Goal: Use online tool/utility: Utilize a website feature to perform a specific function

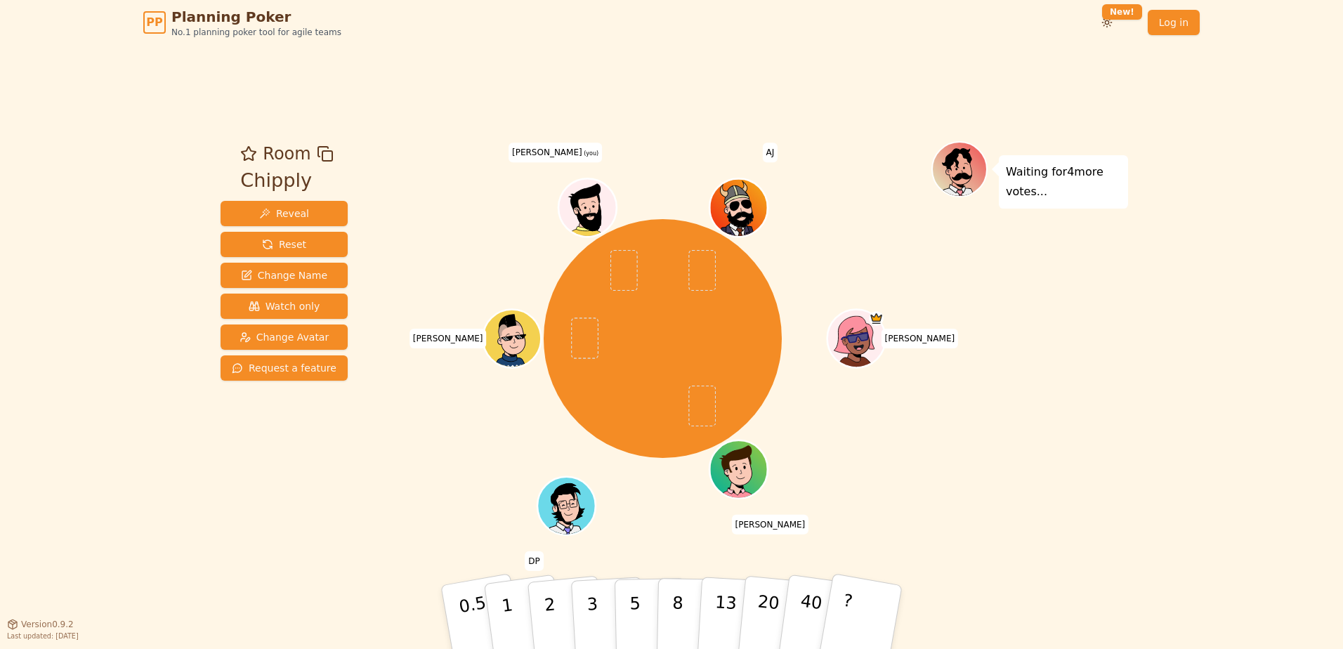
click at [381, 480] on div "Room Chipply Reveal Reset Change Name Watch only Change Avatar Request a featur…" at bounding box center [671, 334] width 913 height 386
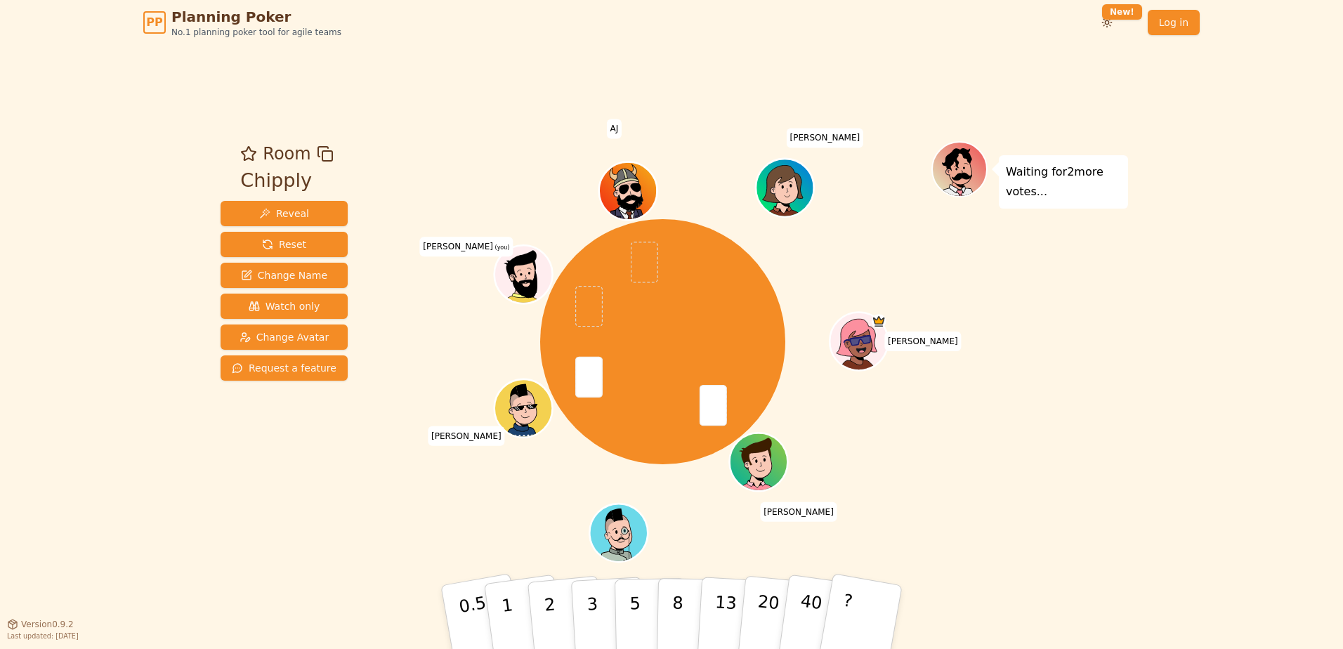
drag, startPoint x: 1118, startPoint y: 458, endPoint x: 1155, endPoint y: 457, distance: 37.3
click at [1118, 458] on div "Waiting for 2 more votes..." at bounding box center [1029, 334] width 197 height 386
click at [614, 613] on button "3" at bounding box center [608, 618] width 77 height 110
click at [515, 158] on div at bounding box center [662, 153] width 537 height 25
drag, startPoint x: 564, startPoint y: 602, endPoint x: 483, endPoint y: 463, distance: 161.2
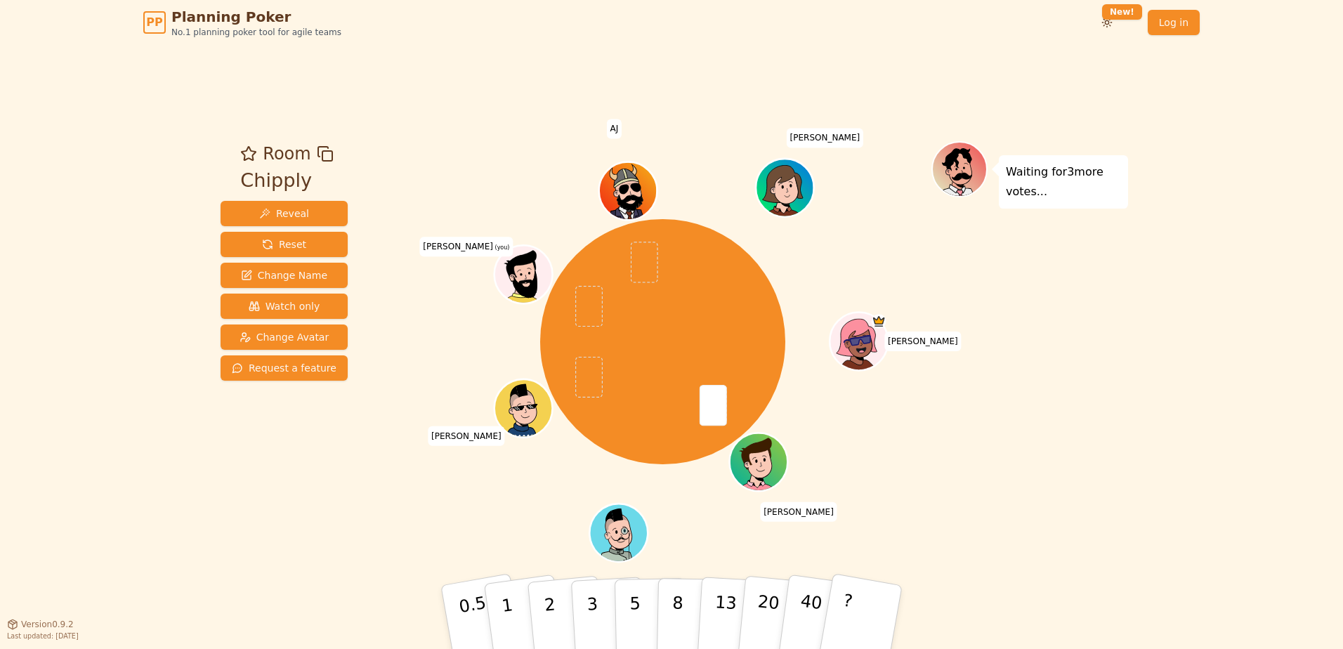
click at [483, 463] on div "Room Chipply Reveal Reset Change Name Watch only Change Avatar Request a featur…" at bounding box center [671, 334] width 913 height 386
click at [591, 610] on p "3" at bounding box center [593, 618] width 15 height 77
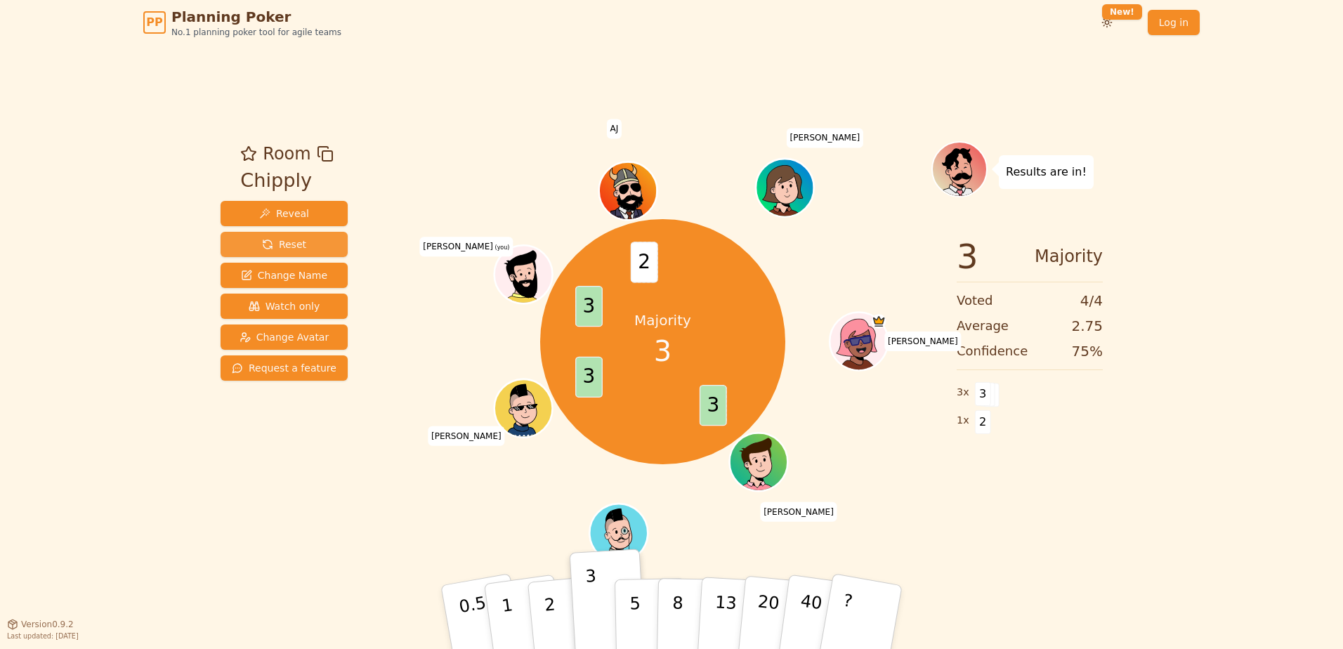
click at [282, 236] on button "Reset" at bounding box center [284, 244] width 127 height 25
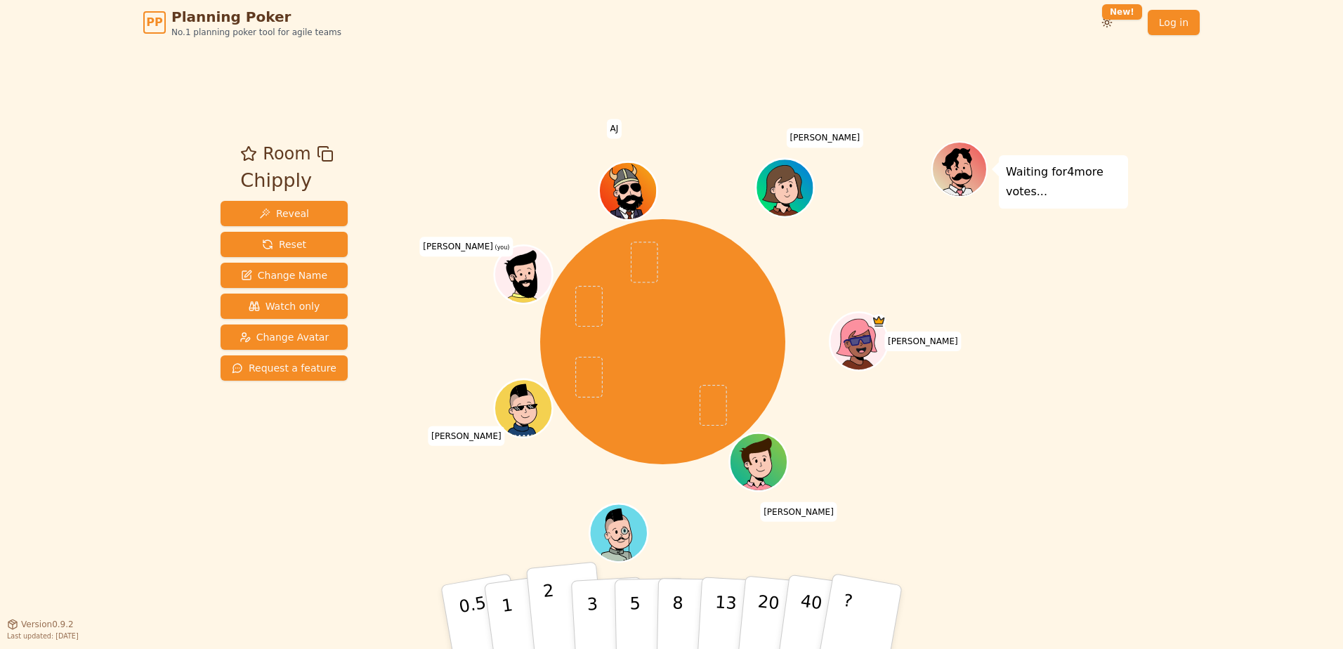
click at [556, 603] on button "2" at bounding box center [566, 618] width 80 height 112
click at [587, 608] on p "3" at bounding box center [593, 618] width 15 height 77
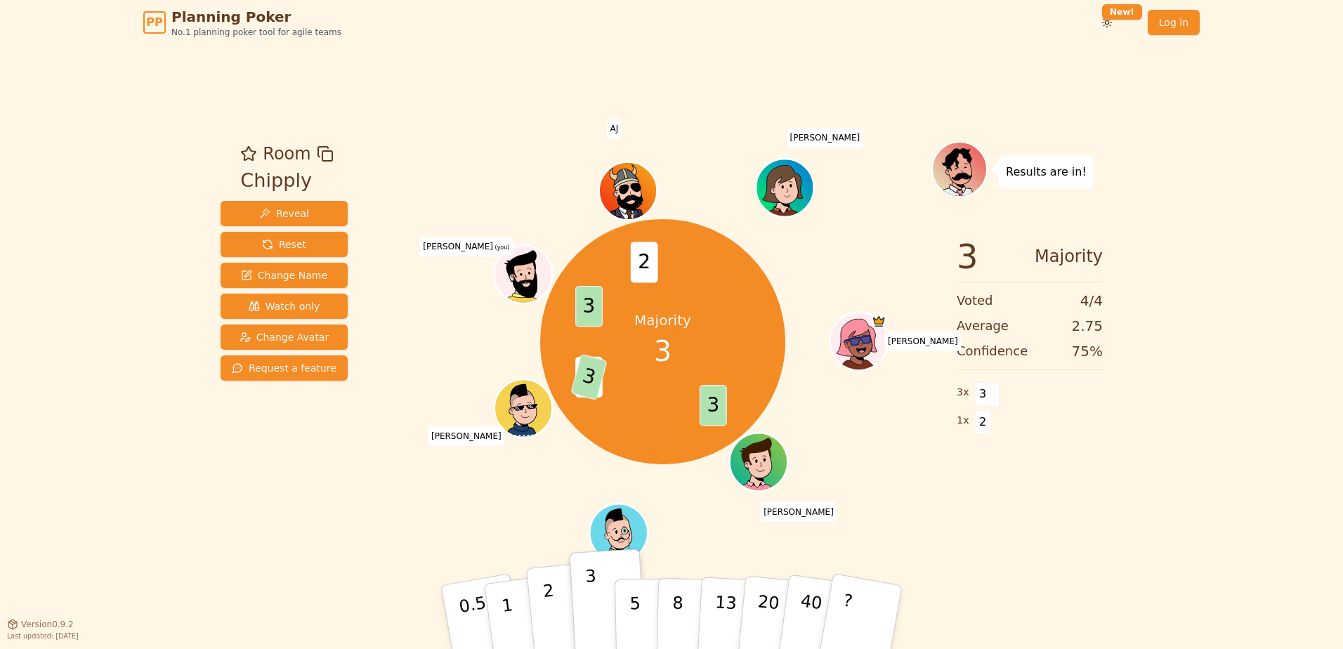
click at [544, 648] on button "2" at bounding box center [566, 618] width 80 height 112
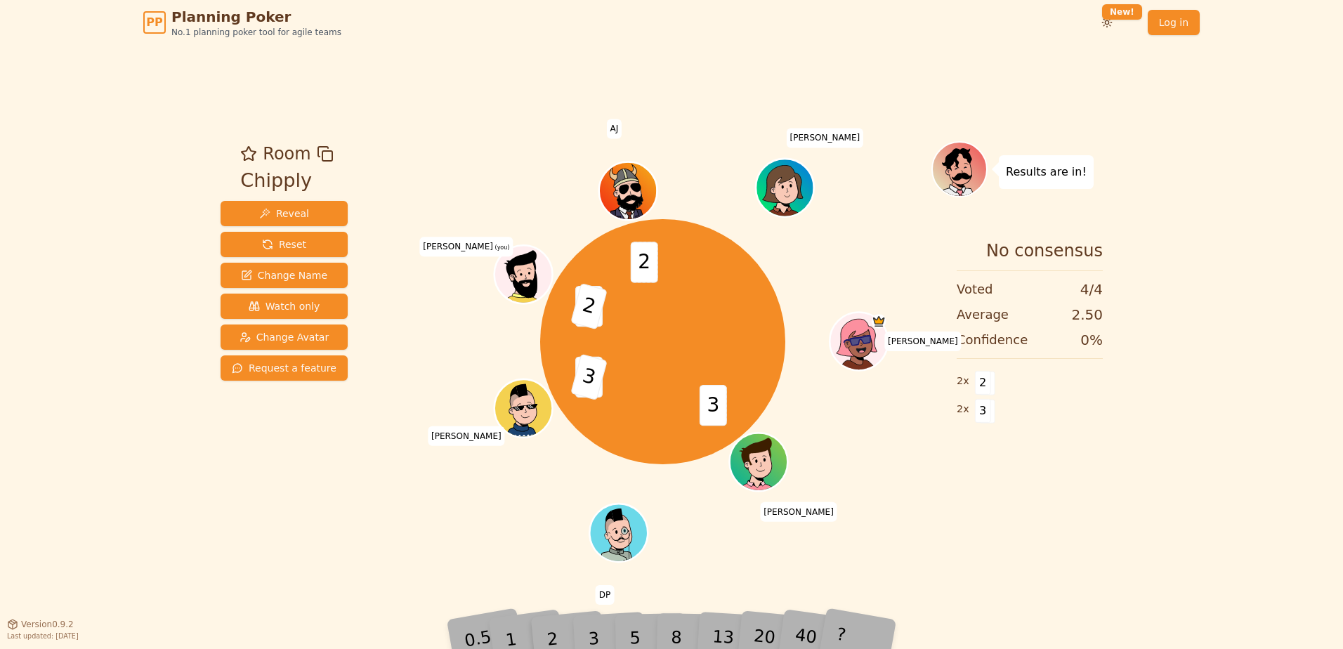
click at [596, 636] on div "3" at bounding box center [608, 616] width 45 height 51
click at [256, 240] on button "Reset" at bounding box center [284, 244] width 127 height 25
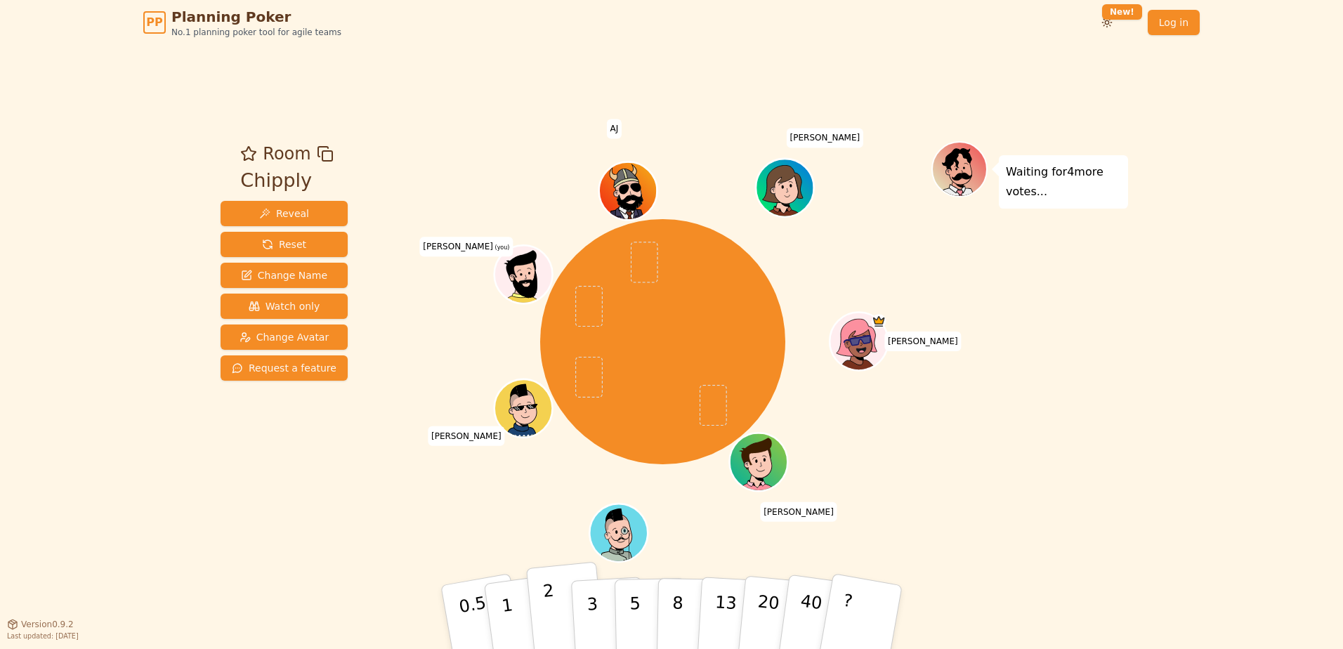
click at [553, 608] on p "2" at bounding box center [551, 619] width 18 height 77
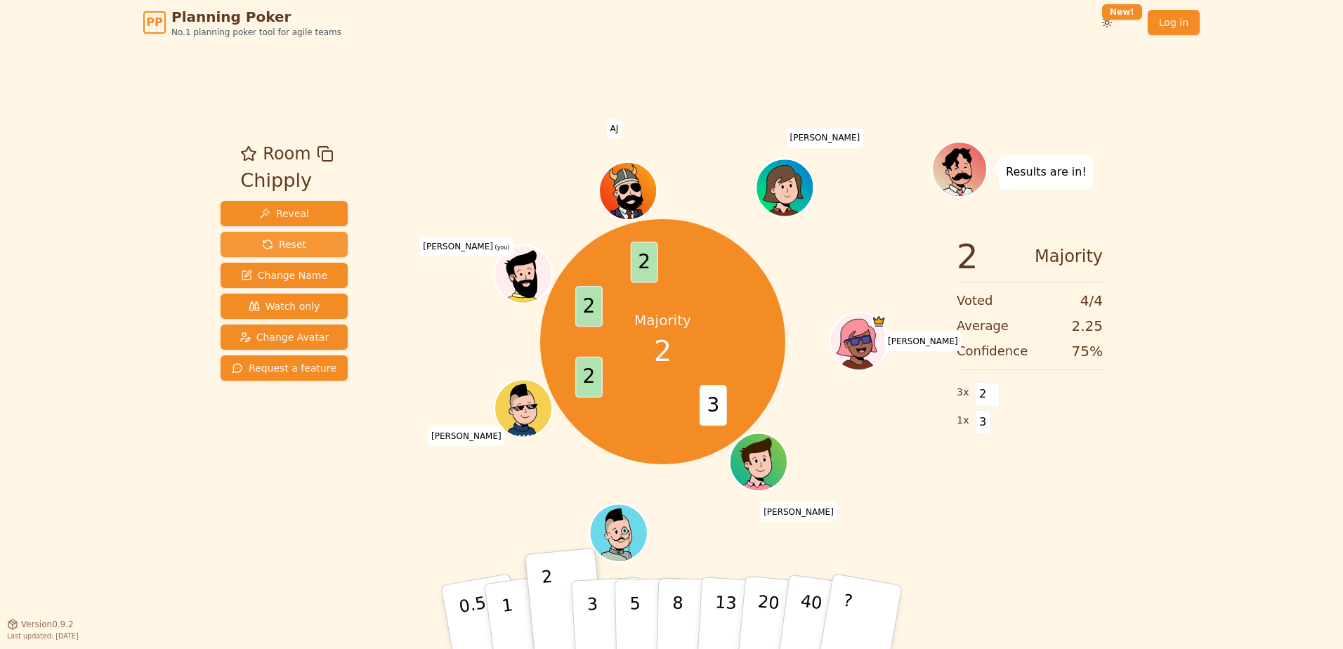
click at [296, 247] on span "Reset" at bounding box center [284, 244] width 44 height 14
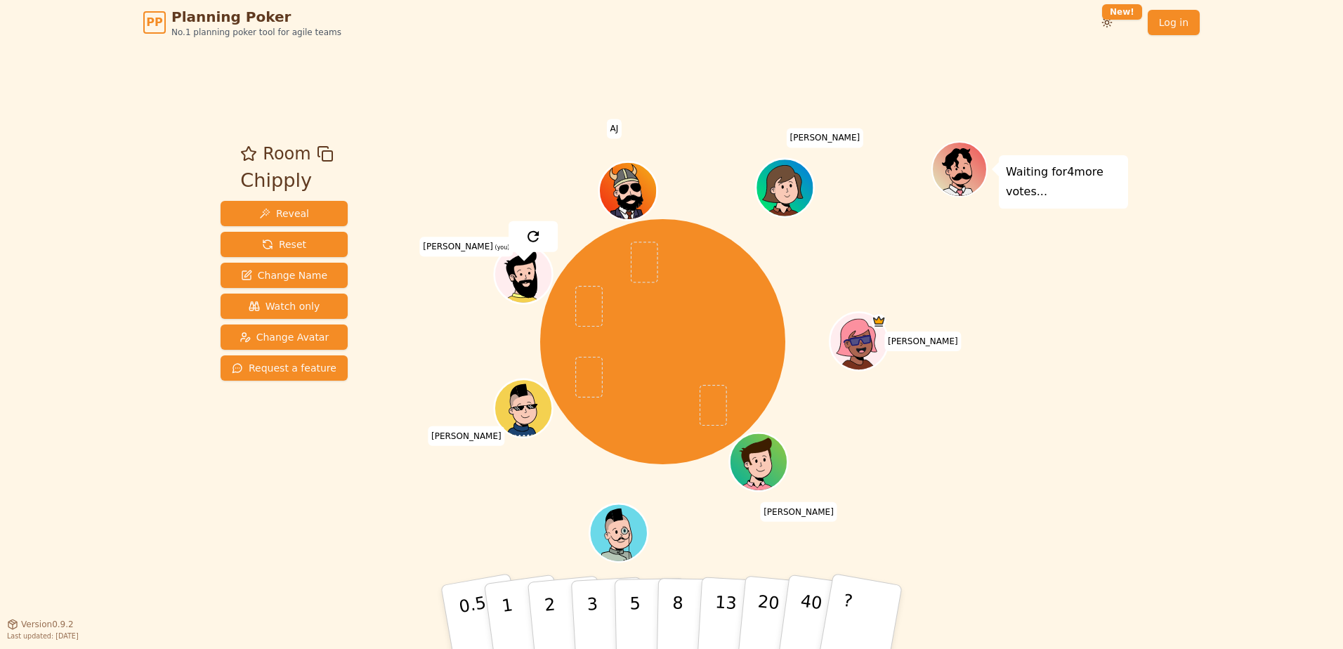
click at [525, 176] on div "[PERSON_NAME] DP [PERSON_NAME] [PERSON_NAME] (you) [PERSON_NAME] [PERSON_NAME]" at bounding box center [662, 341] width 537 height 350
click at [558, 622] on button "2" at bounding box center [566, 618] width 80 height 112
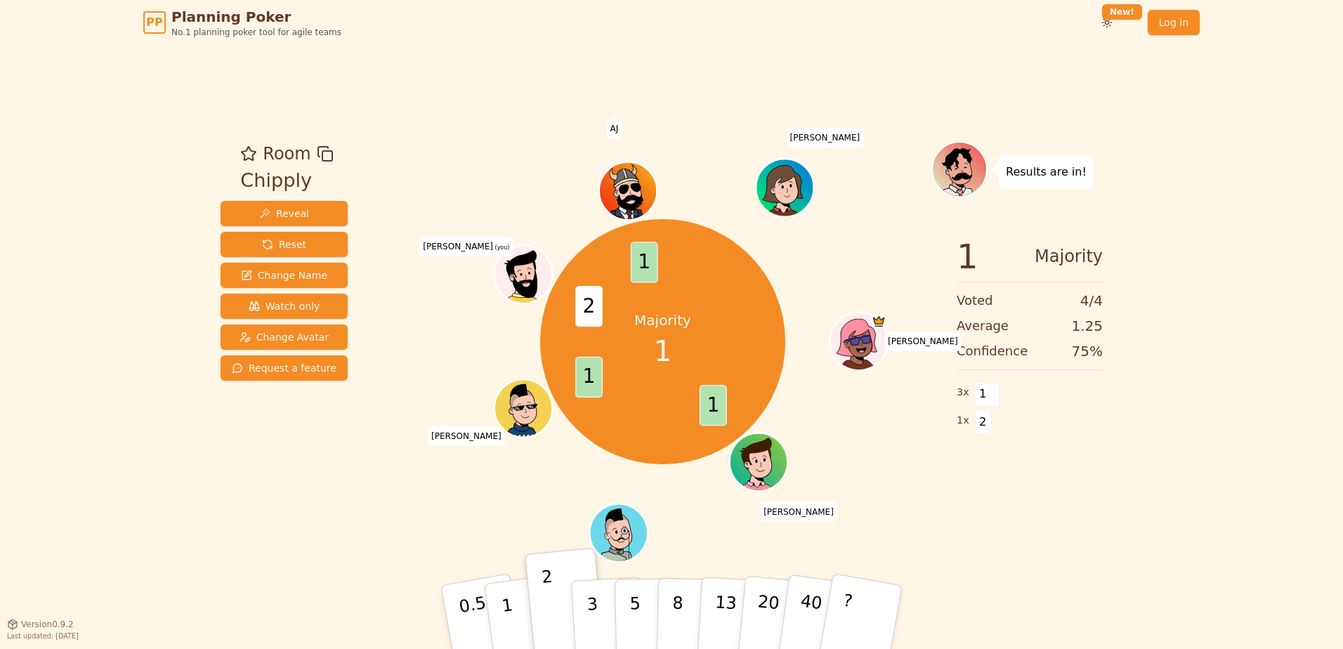
click at [1123, 491] on div "1 Majority Voted 4 / 4 Average 1.25 Confidence 75 % 3 x 1 1 x 2" at bounding box center [1029, 365] width 197 height 281
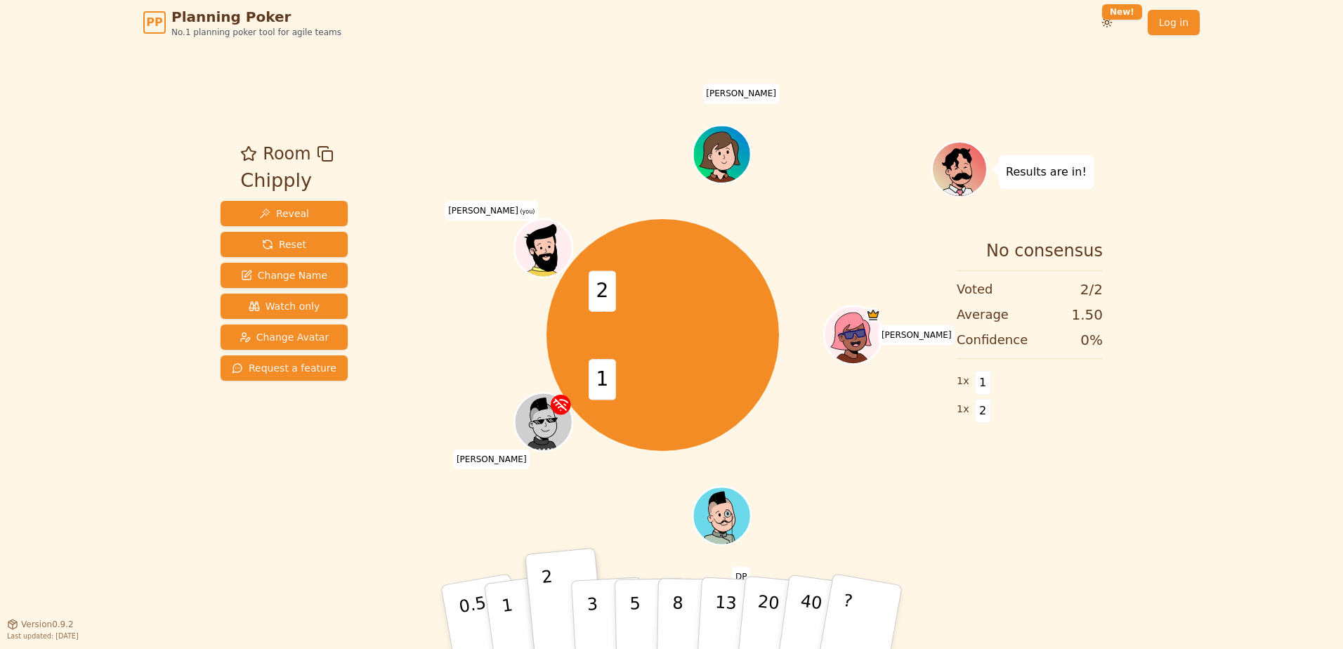
click at [967, 558] on div "Room Chipply Reveal Reset Change Name Watch only Change Avatar Request a featur…" at bounding box center [671, 334] width 913 height 579
